Goal: Task Accomplishment & Management: Manage account settings

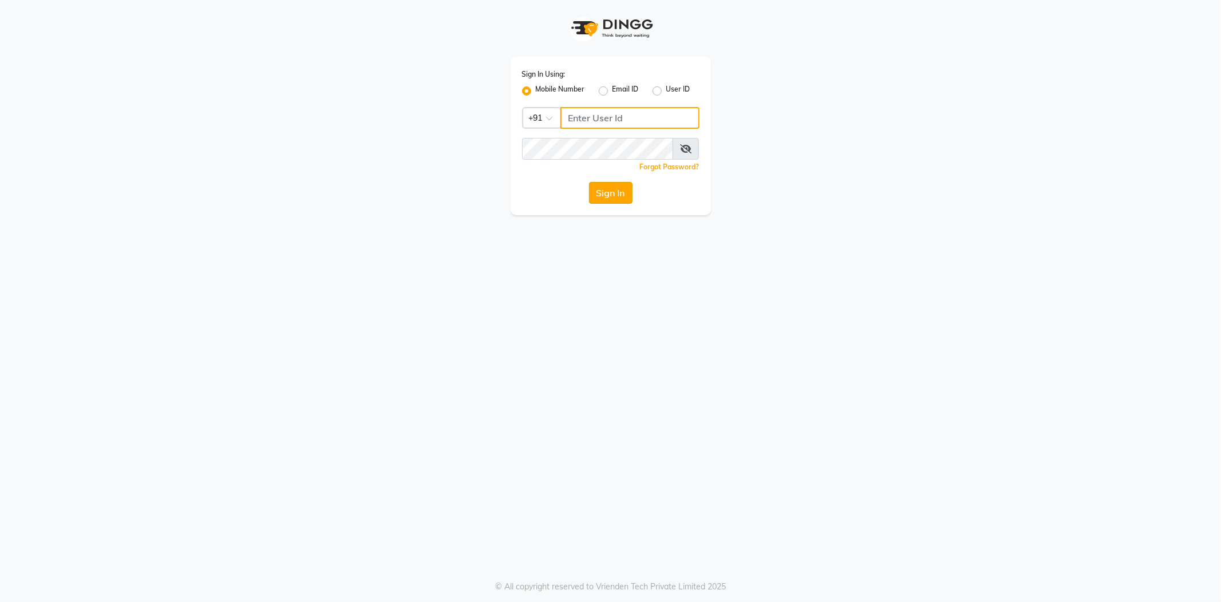
type input "8600687890"
click at [615, 197] on button "Sign In" at bounding box center [610, 193] width 43 height 22
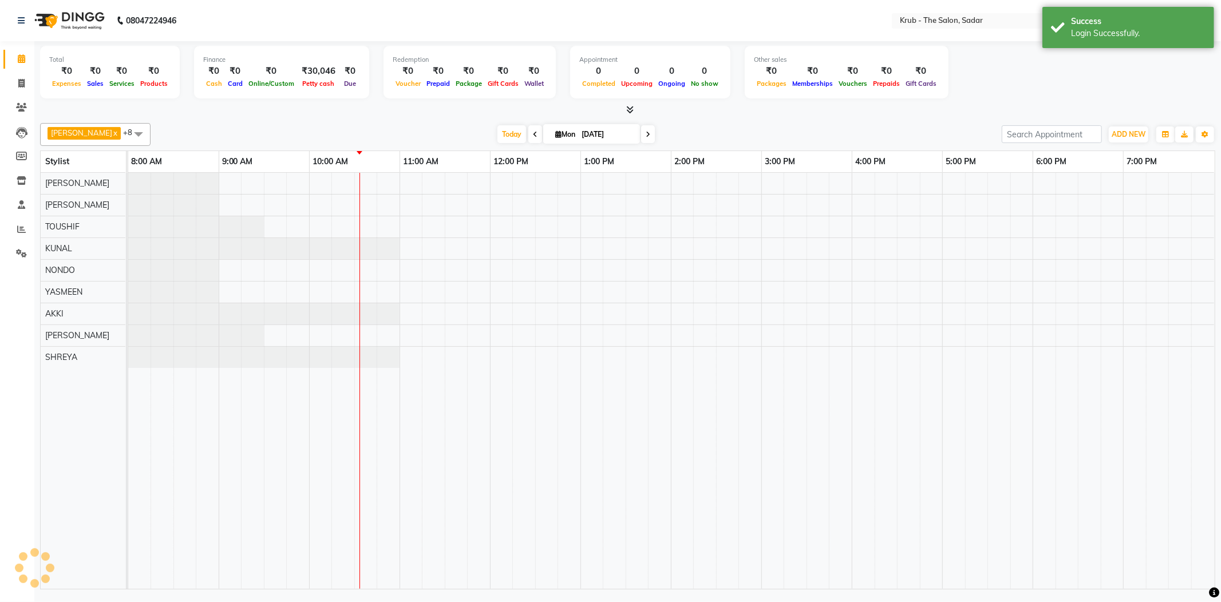
select select "en"
